Goal: Information Seeking & Learning: Learn about a topic

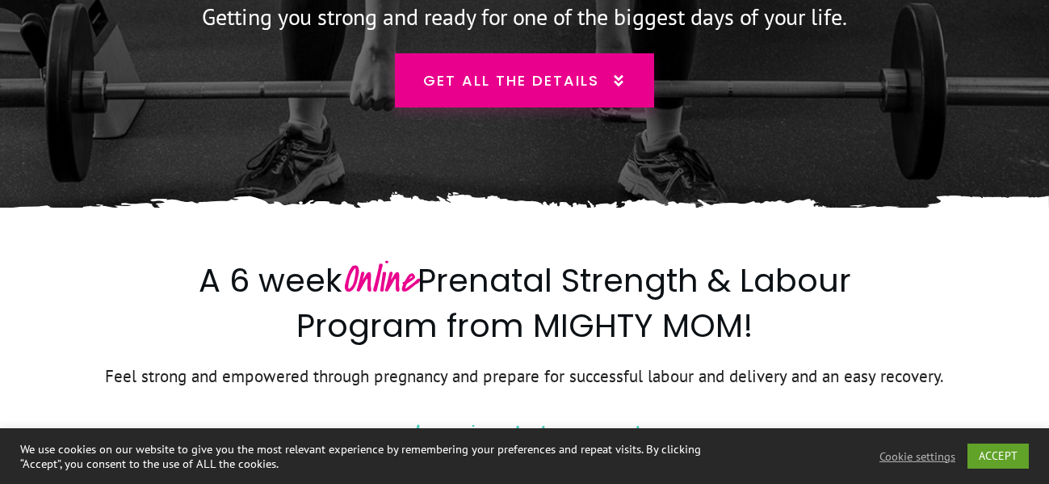
scroll to position [330, 0]
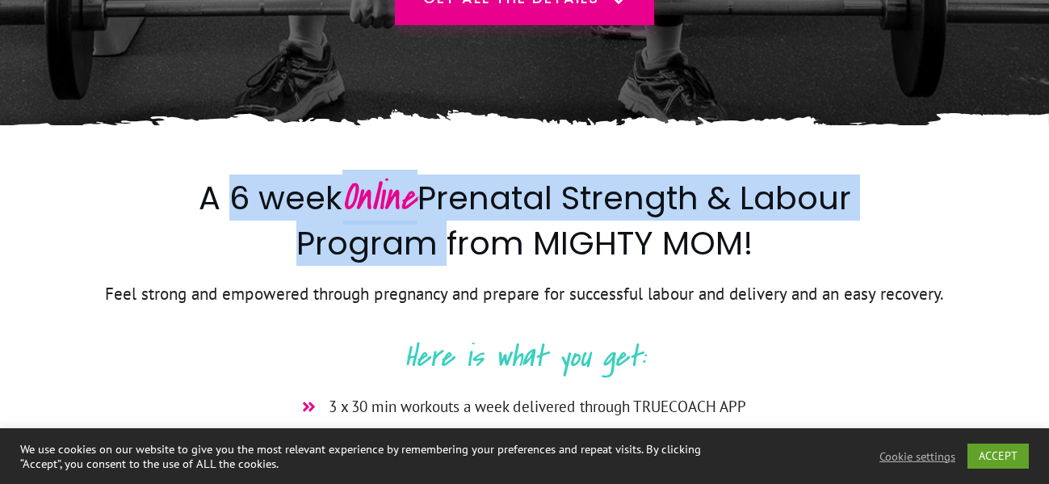
copy h2 "6 week Online Prenatal Strength & Labour Program"
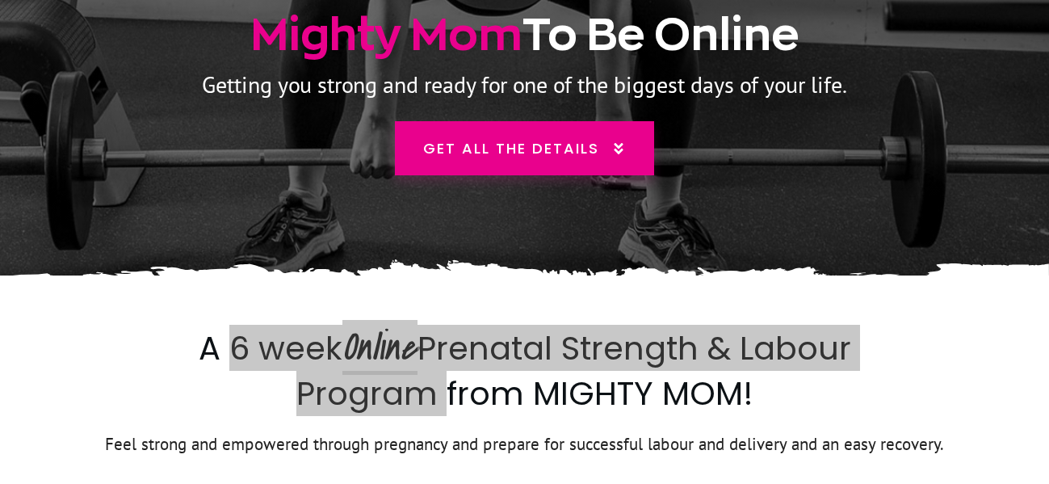
scroll to position [247, 0]
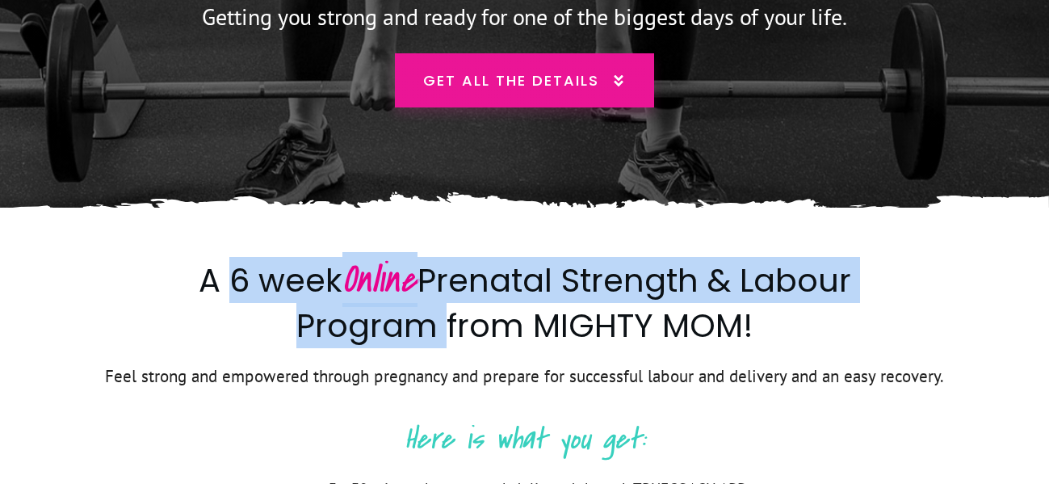
click at [575, 86] on span "Get all the details" at bounding box center [511, 80] width 176 height 22
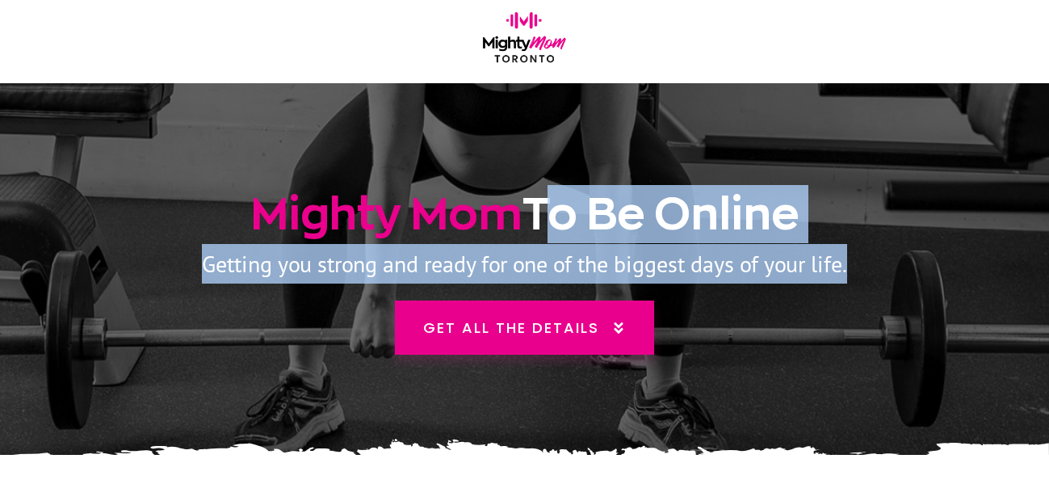
drag, startPoint x: 535, startPoint y: 207, endPoint x: 877, endPoint y: 259, distance: 345.6
click at [877, 259] on div "Mighty Mom To Be Online Getting you strong and ready for one of the biggest day…" at bounding box center [524, 269] width 969 height 372
copy div "To Be Online Getting you strong and ready for one of the biggest days of your l…"
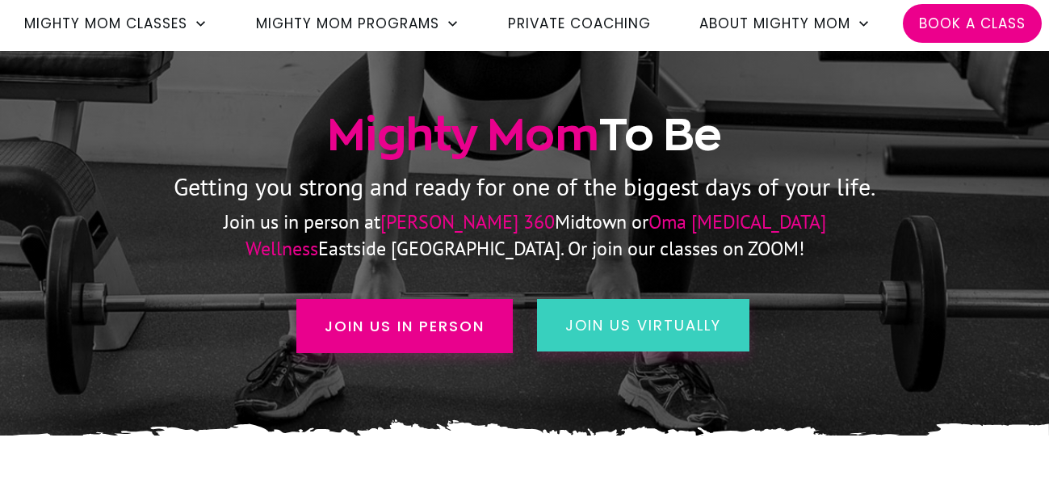
scroll to position [165, 0]
